Goal: Find specific page/section: Find specific page/section

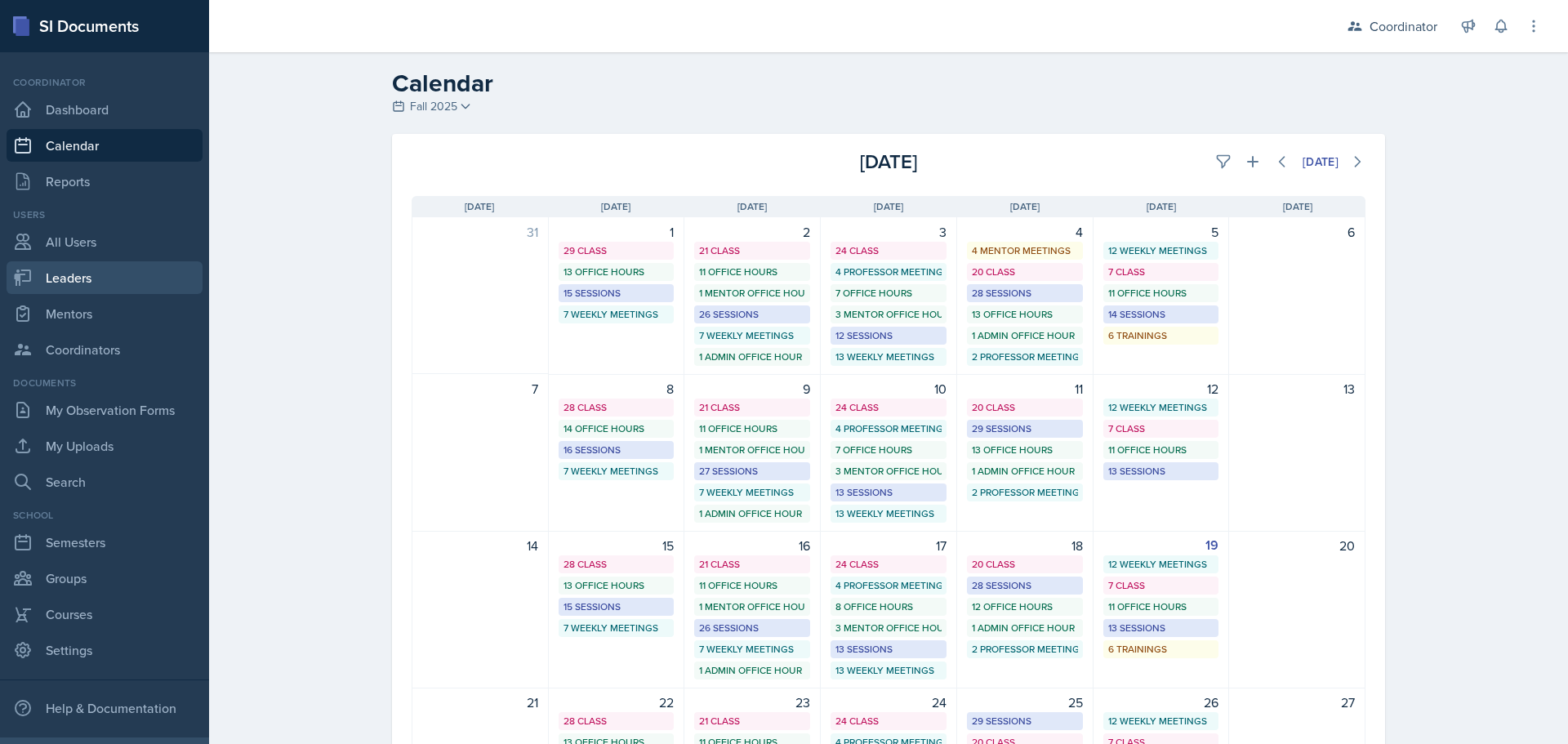
click at [91, 279] on link "Leaders" at bounding box center [104, 278] width 196 height 33
select select "19fb88f7-c89b-4031-b5a0-458fd49807a1"
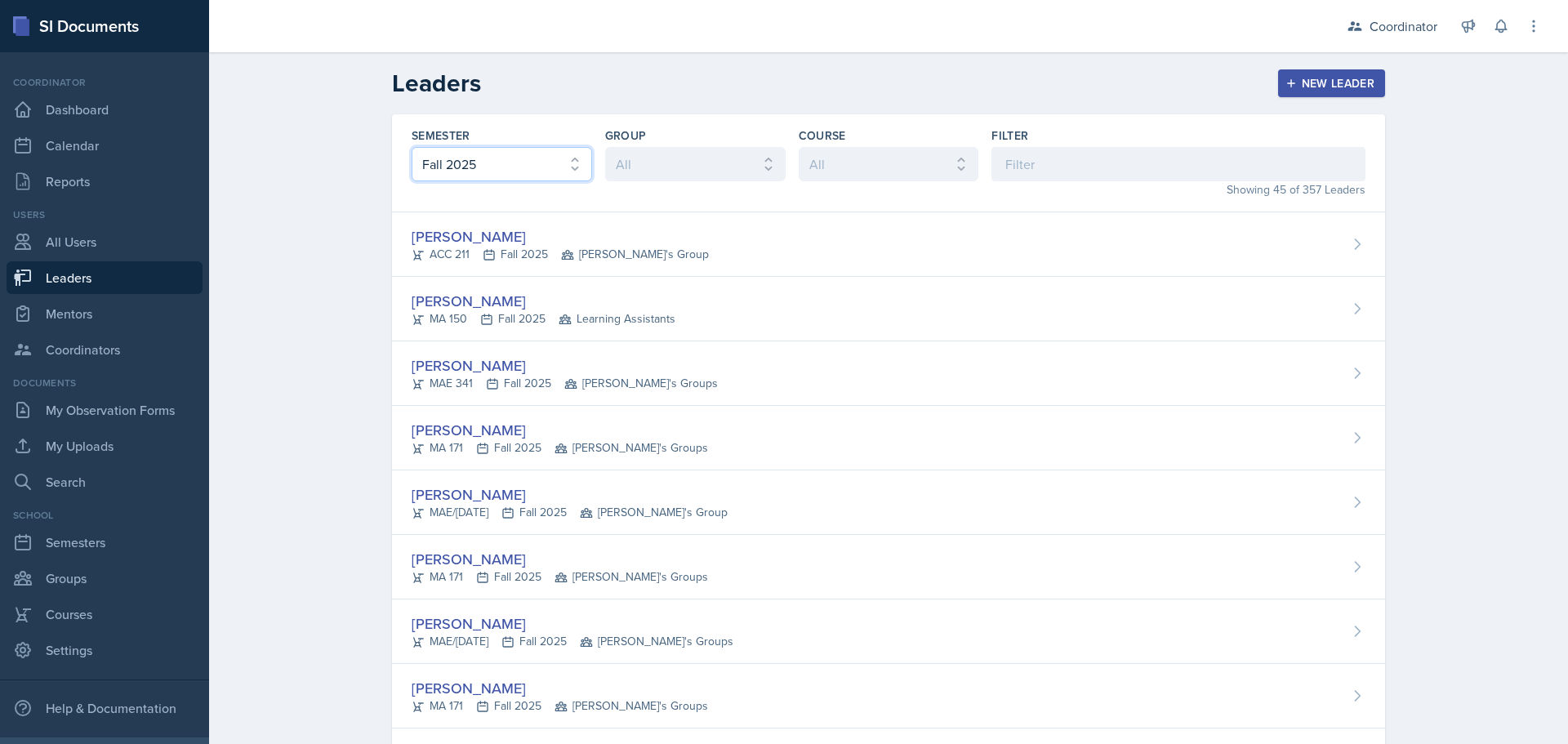
click at [464, 170] on select "All Fall 2025 Spring 2025 Fall 2024 Spring 2024 Fall 2023 Spring 2023 Fall 2022…" at bounding box center [501, 164] width 180 height 34
drag, startPoint x: 464, startPoint y: 170, endPoint x: 621, endPoint y: 202, distance: 160.2
click at [464, 170] on select "All Fall 2025 Spring 2025 Fall 2024 Spring 2024 Fall 2023 Spring 2023 Fall 2022…" at bounding box center [501, 164] width 180 height 34
click at [777, 170] on input at bounding box center [1179, 164] width 374 height 34
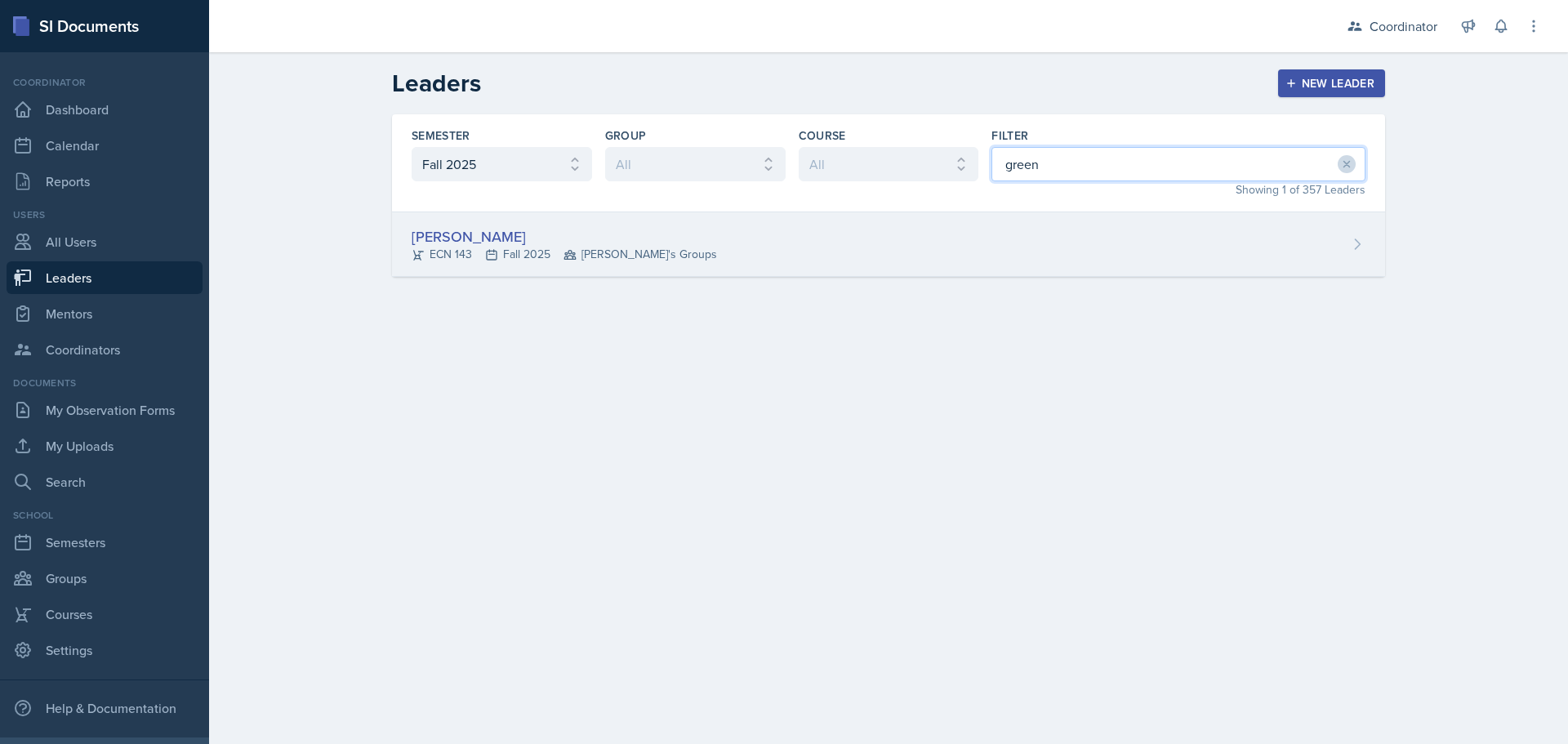
type input "green"
click at [710, 236] on div "[PERSON_NAME] ECN 143 Fall 2025 [PERSON_NAME]'s Groups" at bounding box center [888, 245] width 993 height 64
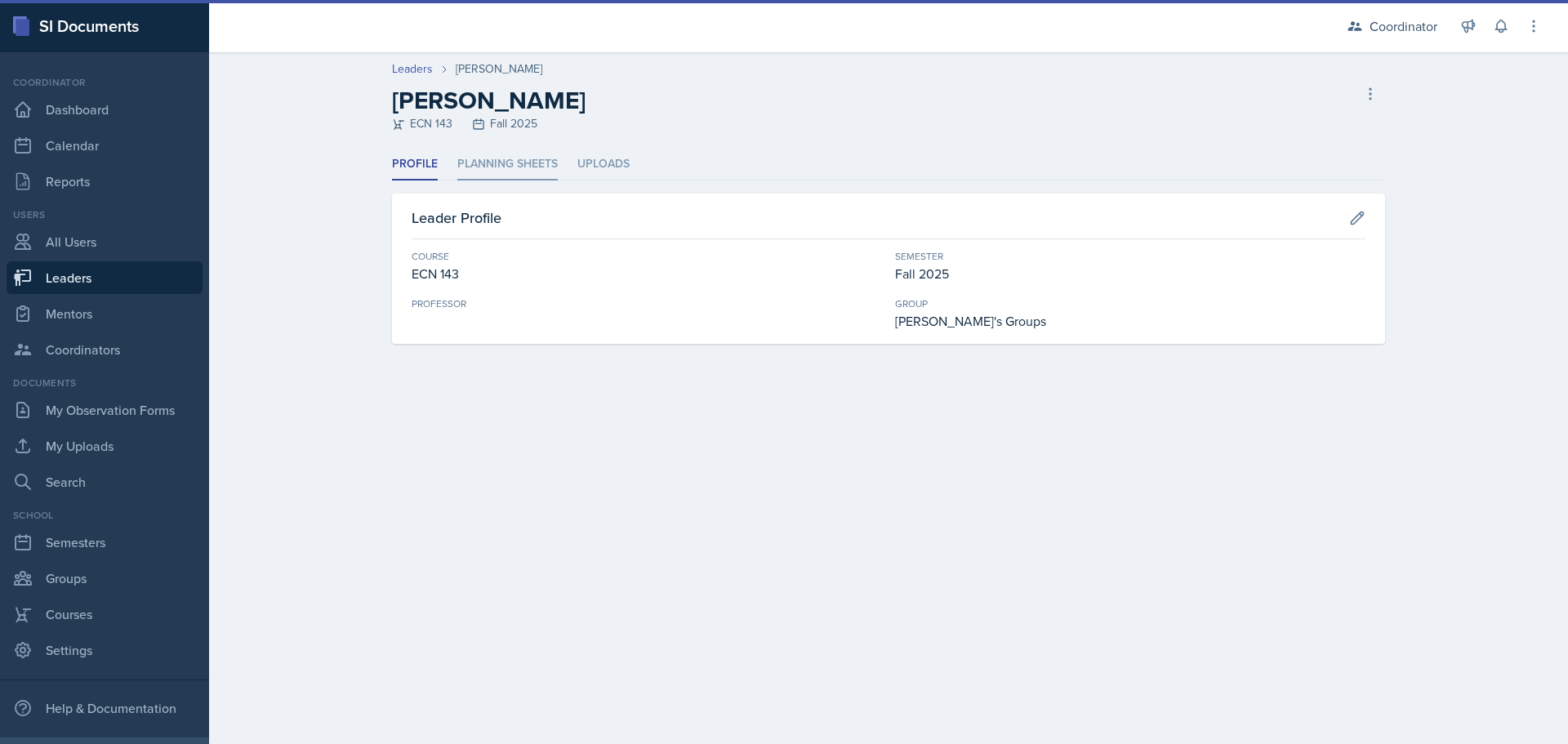
click at [527, 165] on li "Planning Sheets" at bounding box center [507, 164] width 101 height 32
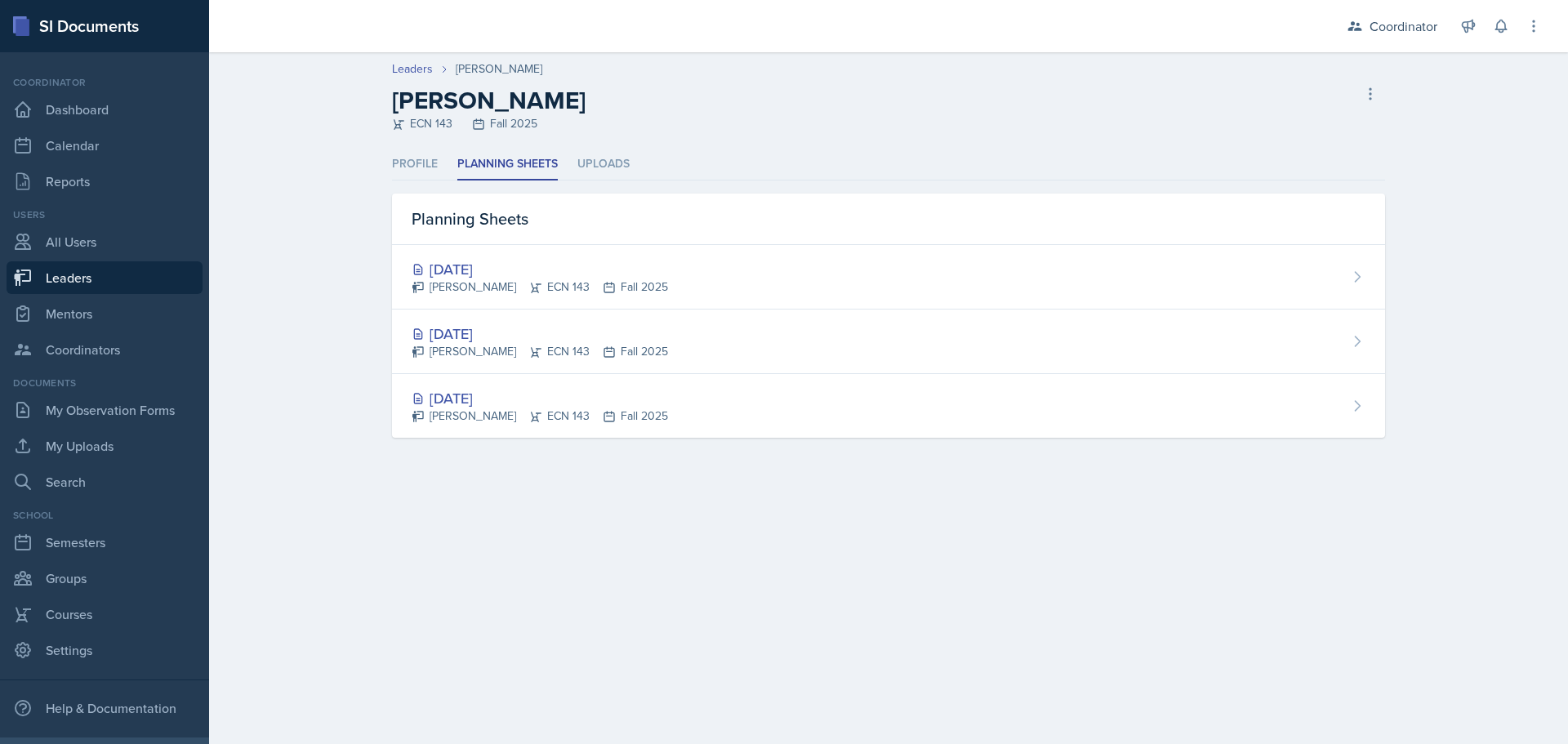
click at [121, 280] on link "Leaders" at bounding box center [104, 278] width 196 height 33
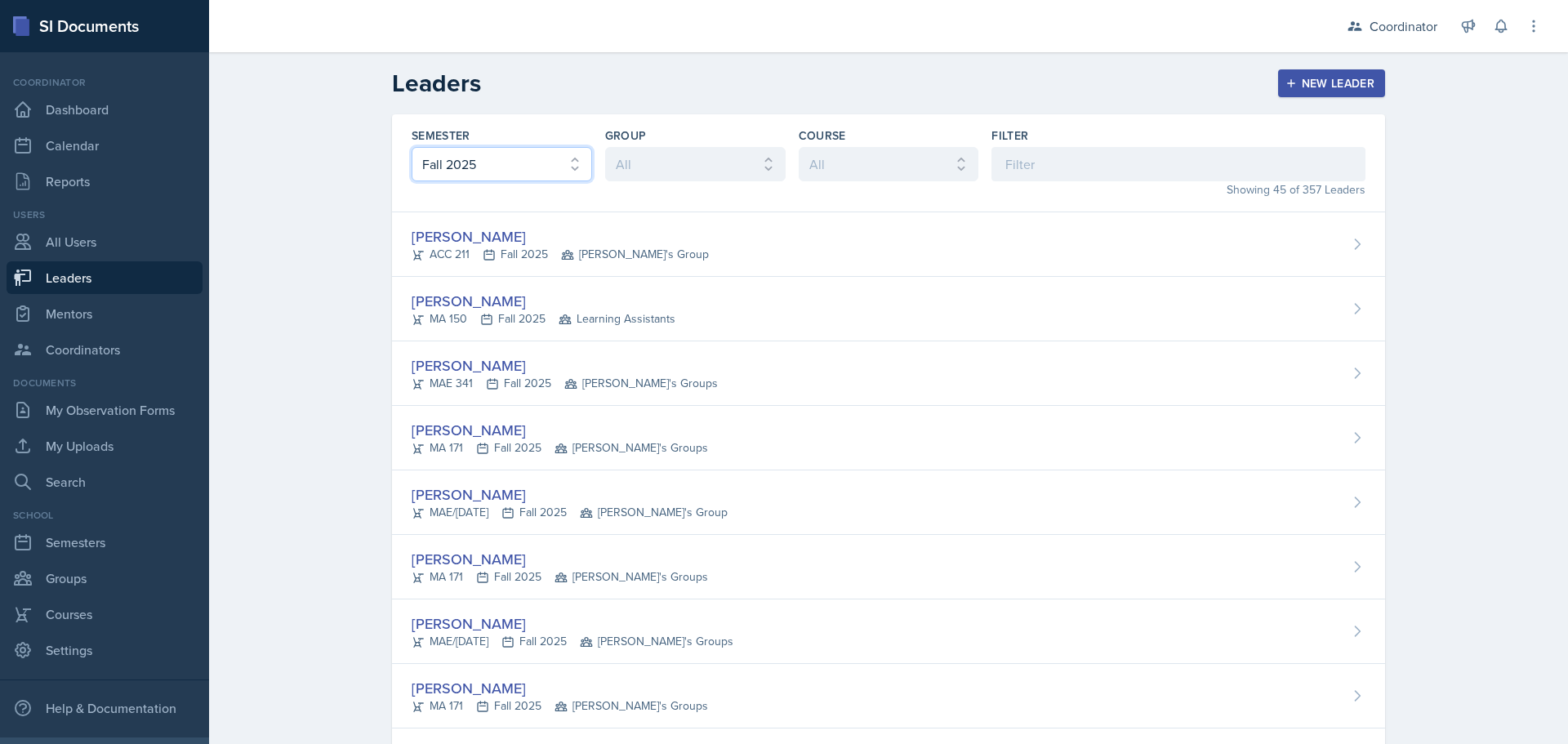
click at [500, 171] on select "All Fall 2025 Spring 2025 Fall 2024 Spring 2024 Fall 2023 Spring 2023 Fall 2022…" at bounding box center [501, 164] width 180 height 34
select select "8c3db506-cd10-4819-a085-b8ca3b52d6db"
click at [411, 148] on select "All Fall 2025 Spring 2025 Fall 2024 Spring 2024 Fall 2023 Spring 2023 Fall 2022…" at bounding box center [501, 164] width 180 height 34
click at [777, 132] on div "Filter" at bounding box center [1179, 136] width 374 height 16
click at [777, 156] on input at bounding box center [1179, 164] width 374 height 34
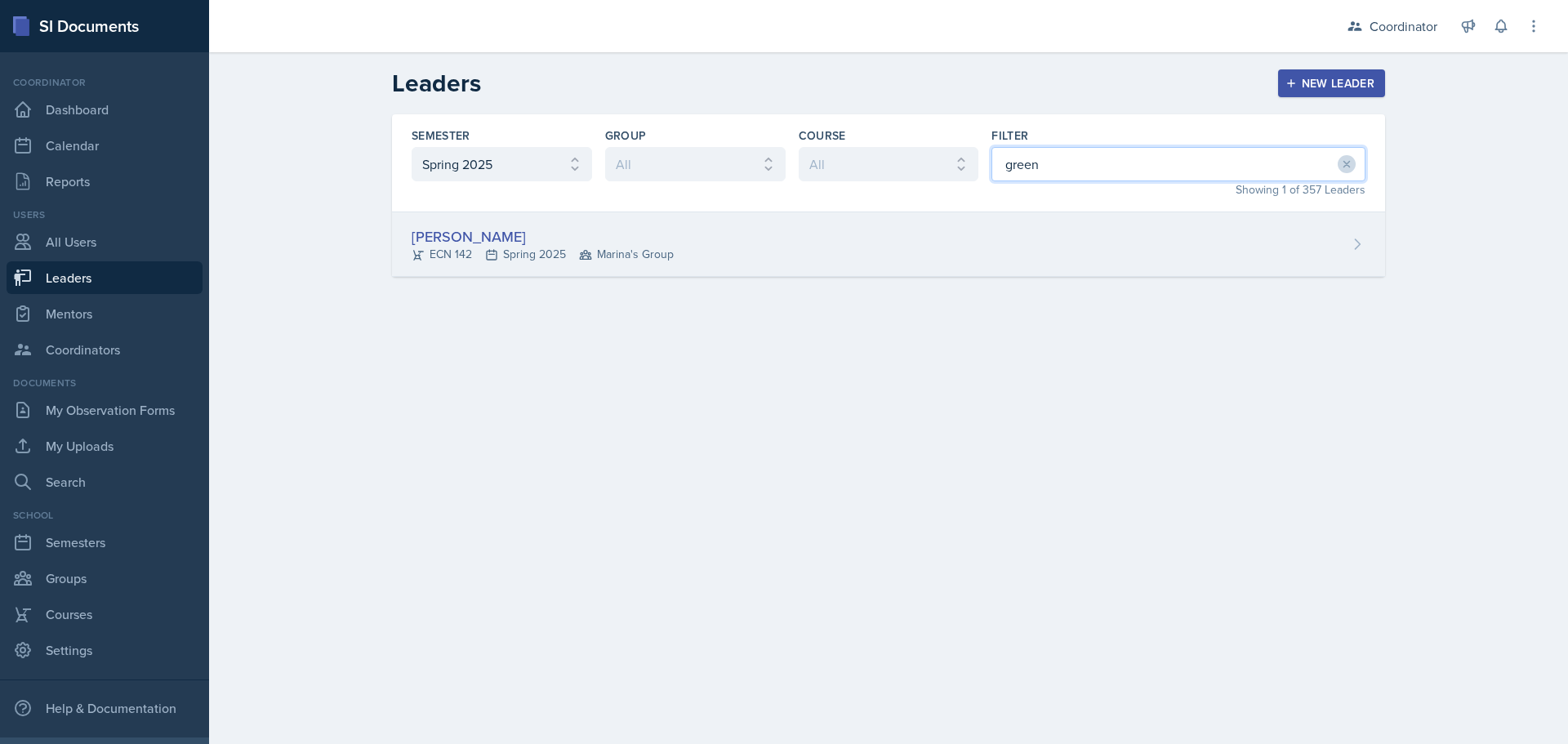
type input "green"
click at [777, 223] on div "[PERSON_NAME] ECN 142 Spring 2025 Marina's Group" at bounding box center [888, 245] width 993 height 64
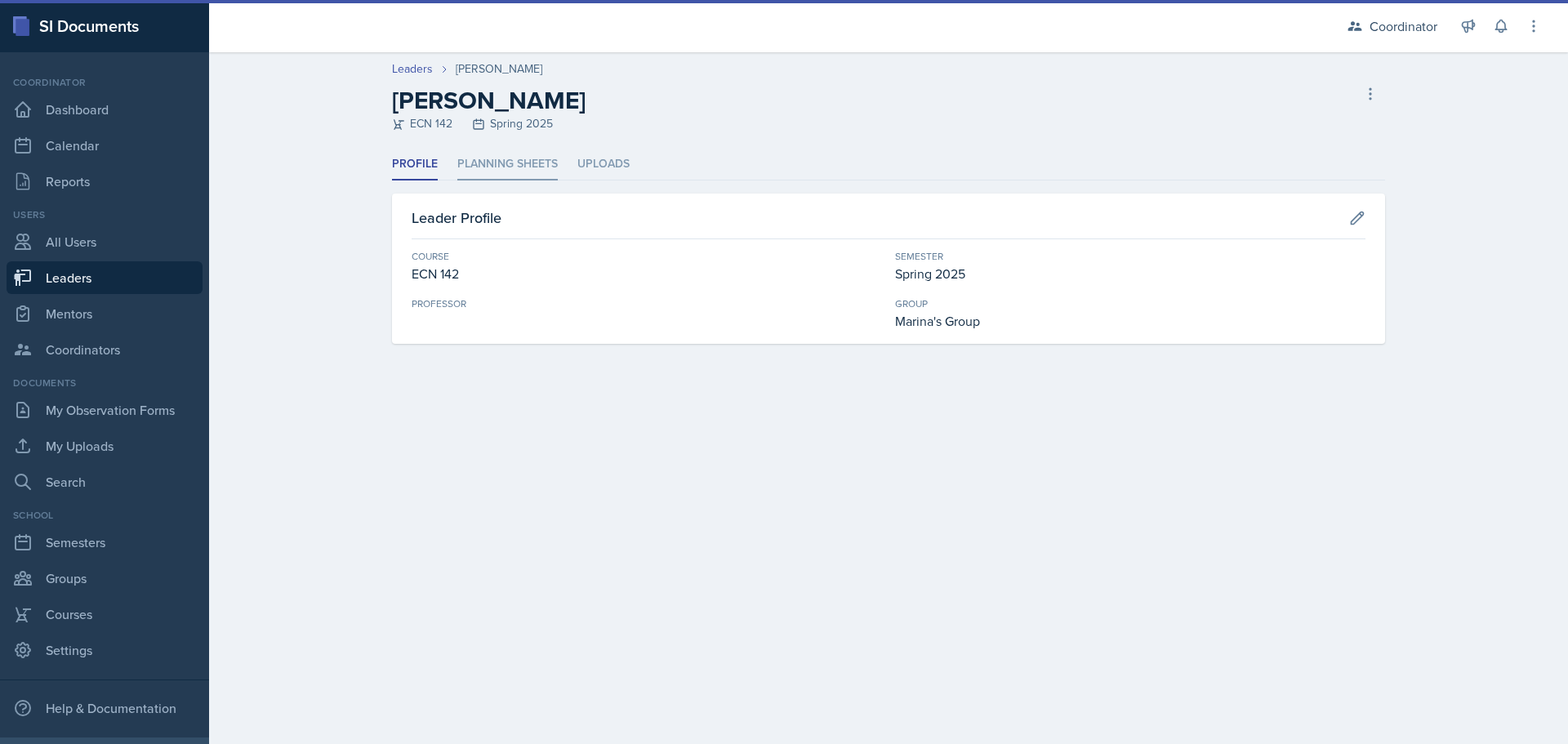
click at [535, 176] on li "Planning Sheets" at bounding box center [507, 164] width 101 height 32
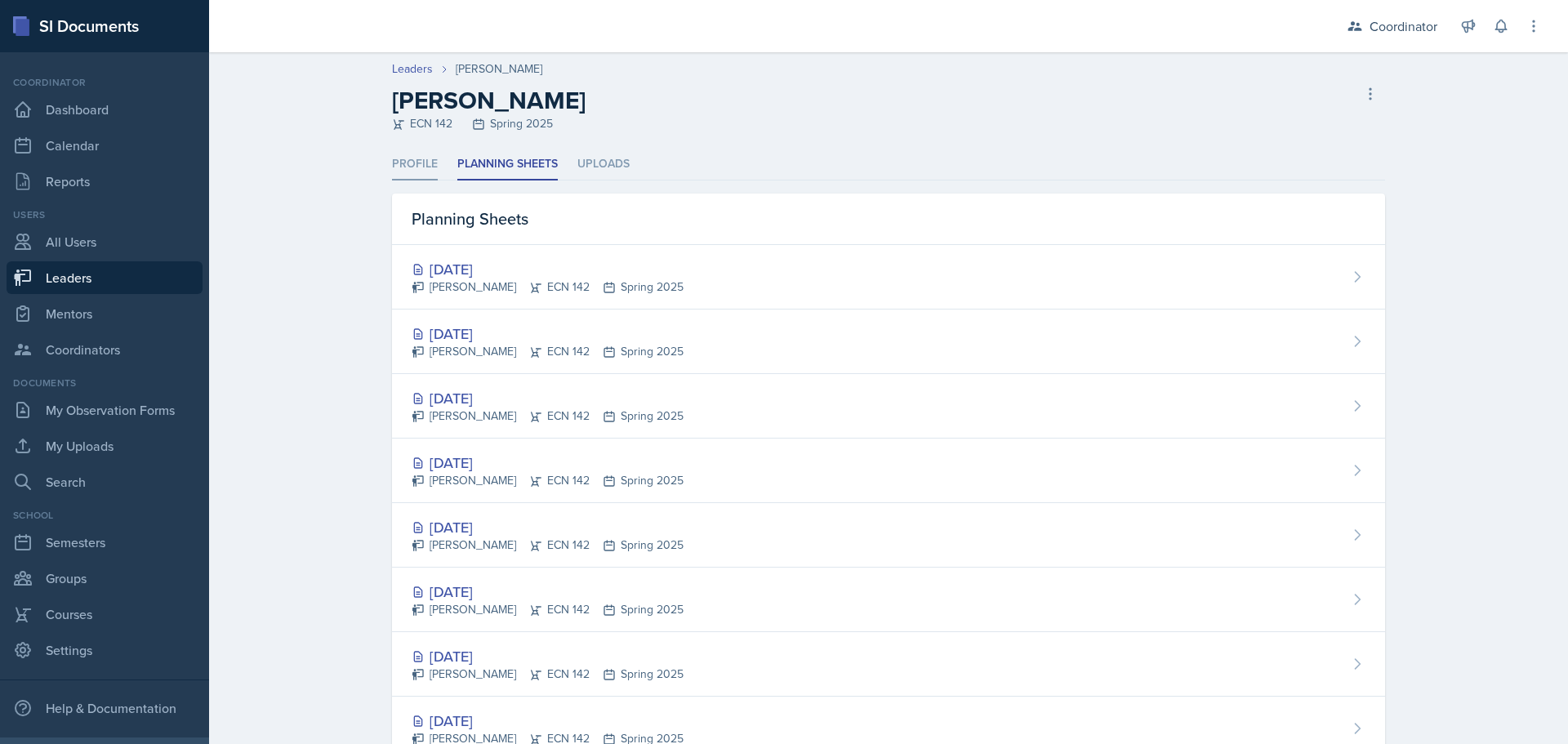
click at [393, 178] on li "Profile" at bounding box center [415, 164] width 46 height 32
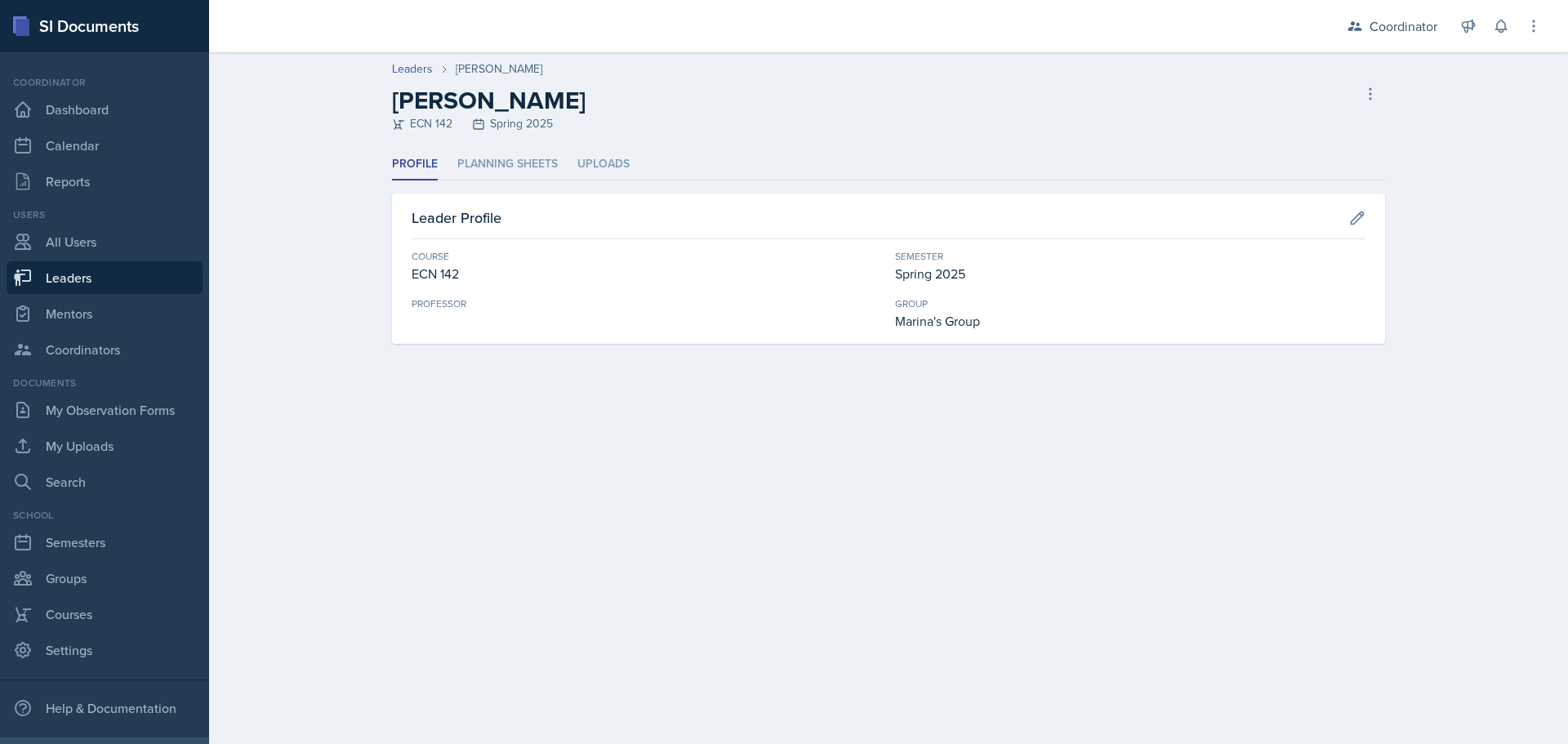
click at [103, 284] on link "Leaders" at bounding box center [104, 278] width 196 height 33
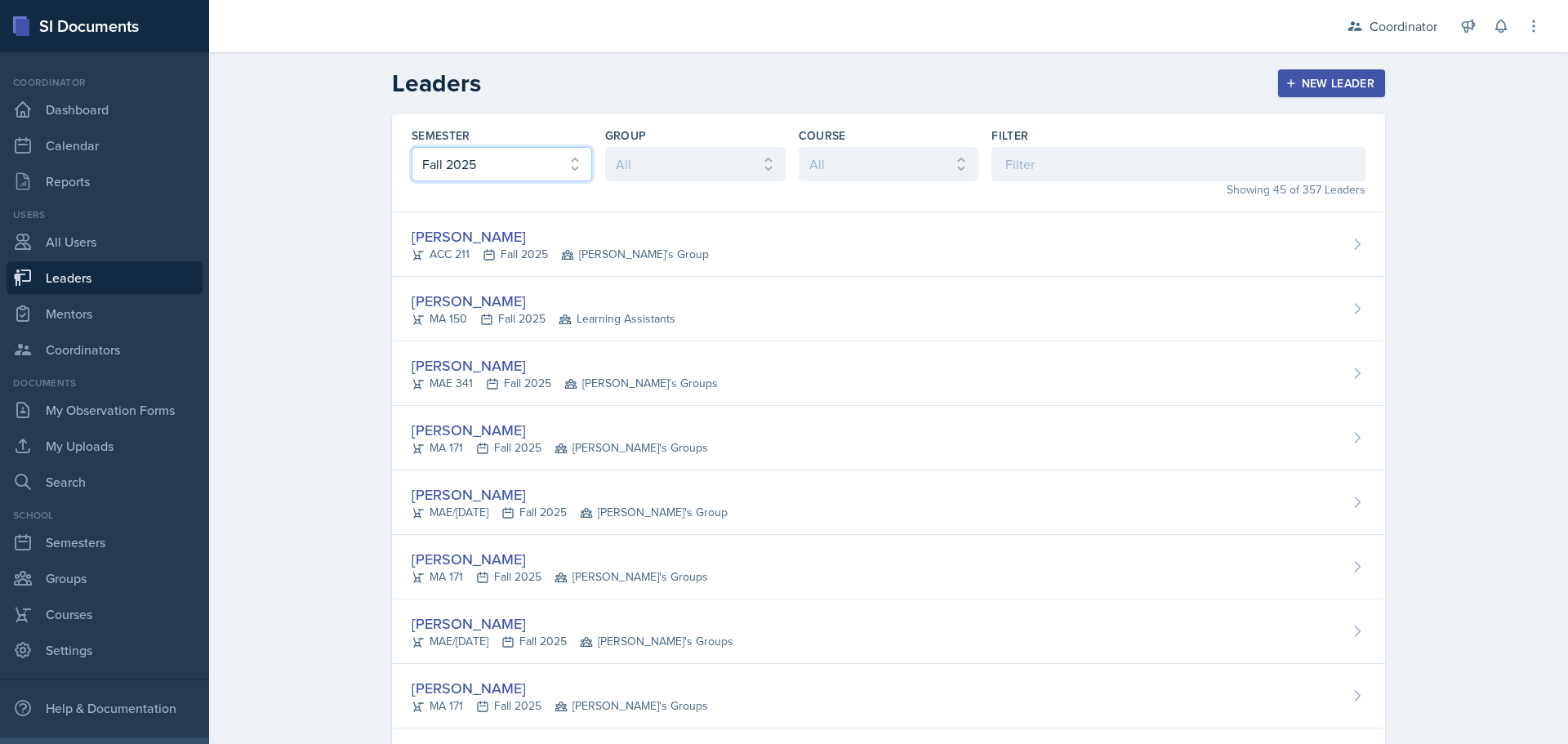
click at [479, 152] on select "All Fall 2025 Spring 2025 Fall 2024 Spring 2024 Fall 2023 Spring 2023 Fall 2022…" at bounding box center [501, 164] width 180 height 34
select select "8a5eadef-2755-4ca9-bae1-c8a1437b7a0c"
click at [411, 148] on select "All Fall 2025 Spring 2025 Fall 2024 Spring 2024 Fall 2023 Spring 2023 Fall 2022…" at bounding box center [501, 164] width 180 height 34
click at [777, 165] on input at bounding box center [1179, 164] width 374 height 34
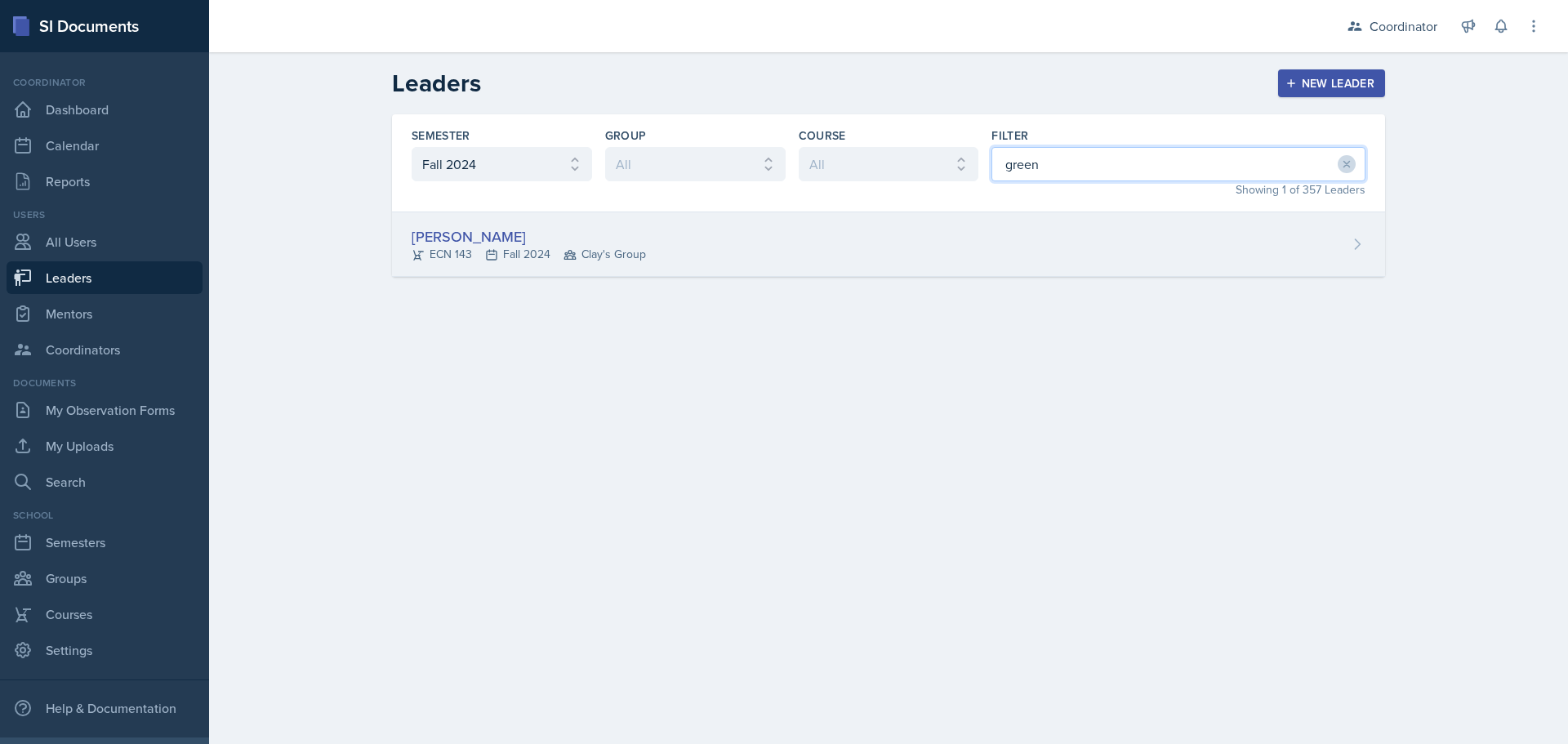
type input "green"
click at [777, 249] on div "[PERSON_NAME] ECN 143 Fall 2024 Clay's Group" at bounding box center [888, 245] width 993 height 64
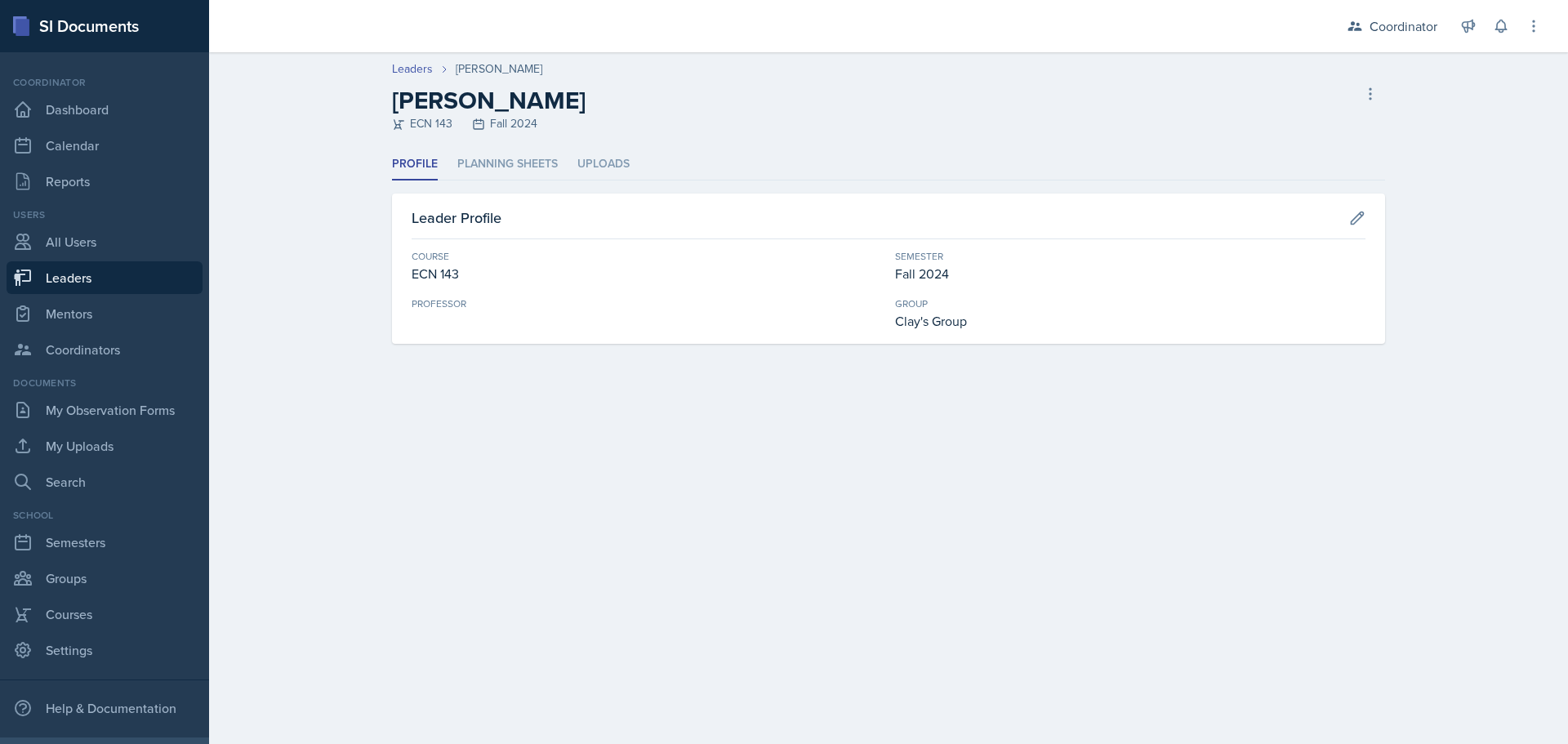
click at [495, 148] on header "Leaders [PERSON_NAME] [PERSON_NAME] ECN 143 Fall 2024 Delete Leader" at bounding box center [888, 100] width 1359 height 96
click at [497, 161] on li "Planning Sheets" at bounding box center [507, 164] width 101 height 32
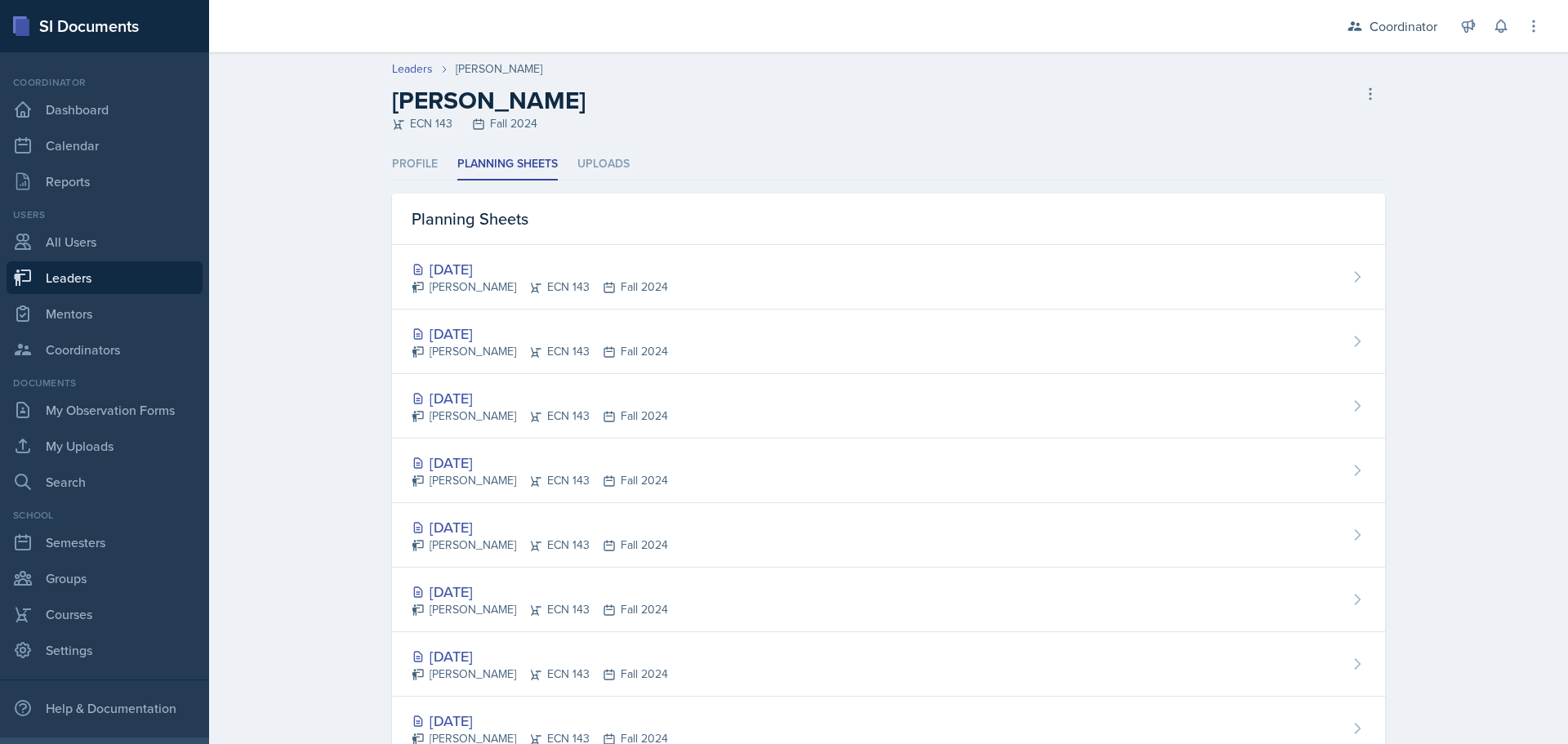
click at [82, 283] on link "Leaders" at bounding box center [104, 278] width 196 height 33
select select "19fb88f7-c89b-4031-b5a0-458fd49807a1"
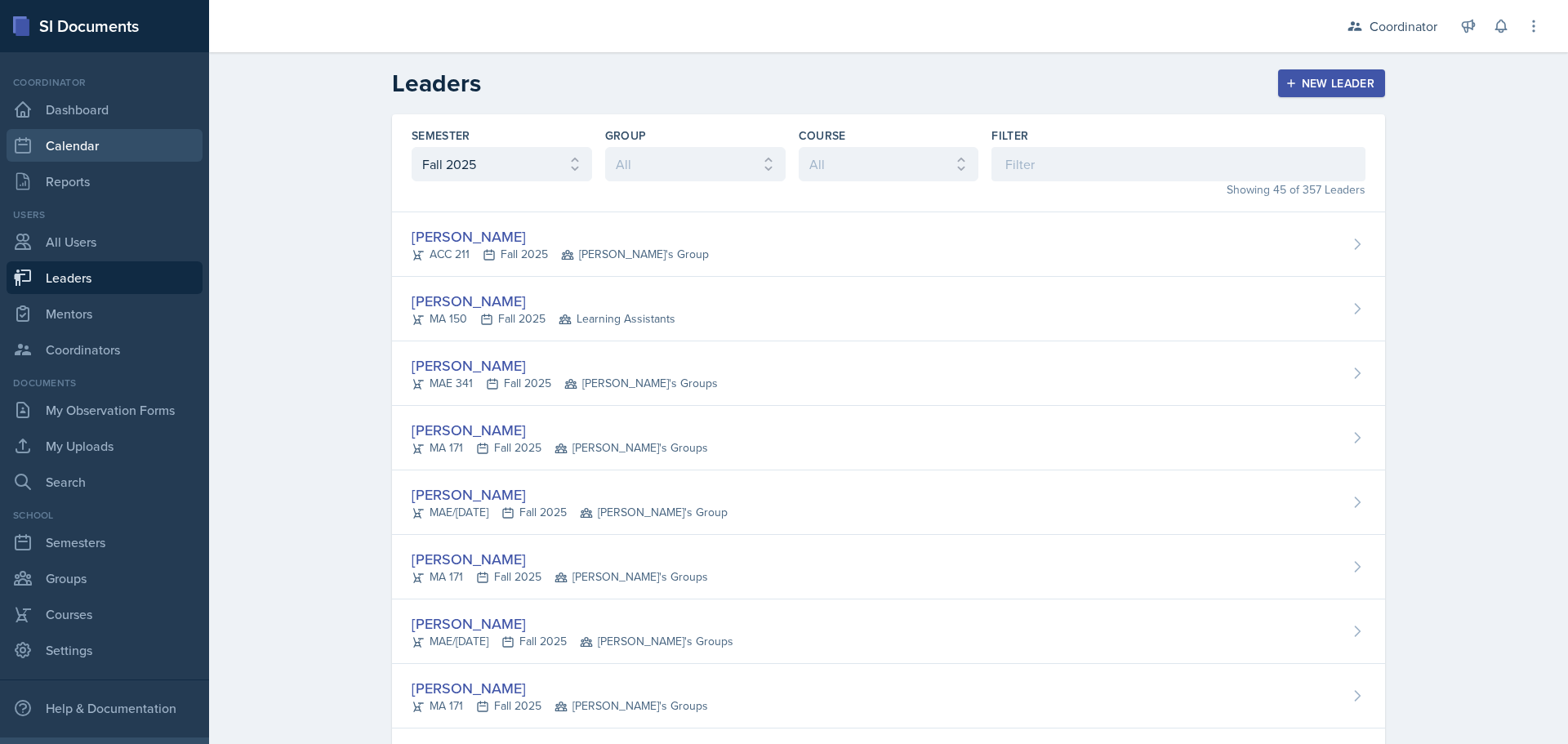
click at [93, 135] on link "Calendar" at bounding box center [104, 146] width 196 height 33
